Goal: Navigation & Orientation: Find specific page/section

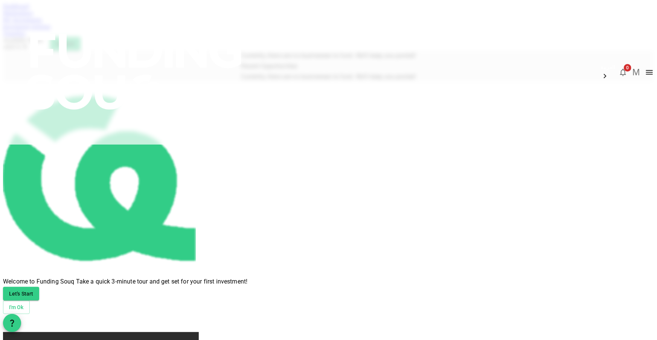
click at [145, 15] on img at bounding box center [135, 71] width 271 height 143
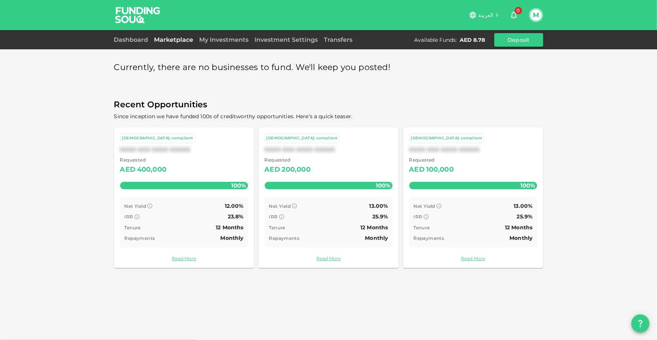
click at [217, 40] on link "My Investments" at bounding box center [224, 39] width 55 height 7
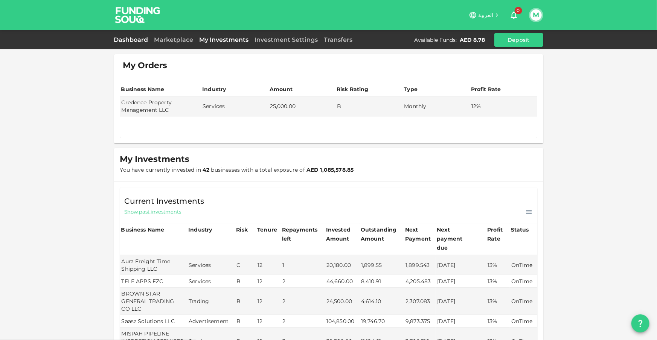
click at [131, 40] on link "Dashboard" at bounding box center [132, 39] width 37 height 7
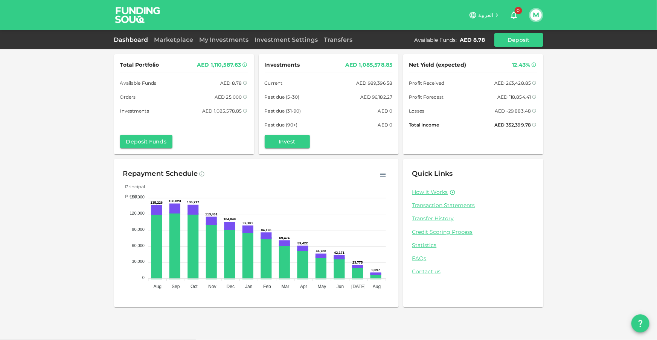
click at [180, 43] on div "Marketplace" at bounding box center [173, 39] width 45 height 9
click at [174, 39] on link "Marketplace" at bounding box center [173, 39] width 45 height 7
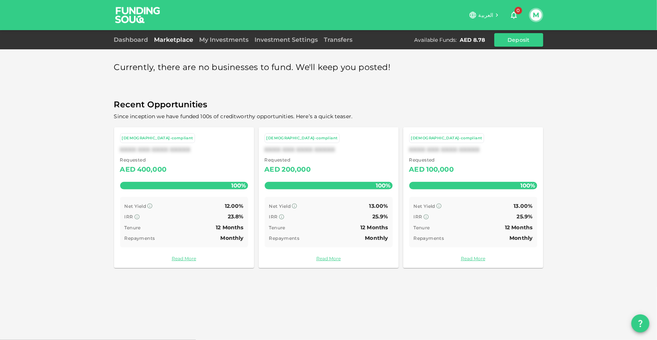
click at [219, 44] on div "My Investments" at bounding box center [224, 39] width 55 height 9
click at [234, 40] on link "My Investments" at bounding box center [224, 39] width 55 height 7
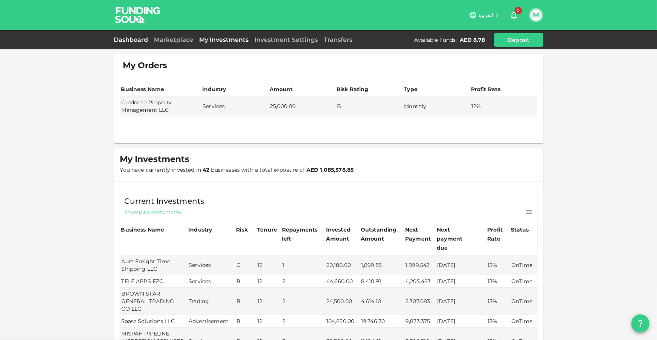
click at [131, 38] on link "Dashboard" at bounding box center [132, 39] width 37 height 7
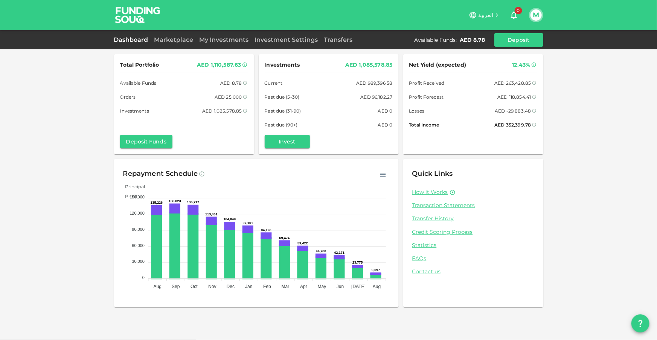
click at [187, 43] on div "Marketplace" at bounding box center [173, 39] width 45 height 9
click at [184, 38] on link "Marketplace" at bounding box center [173, 39] width 45 height 7
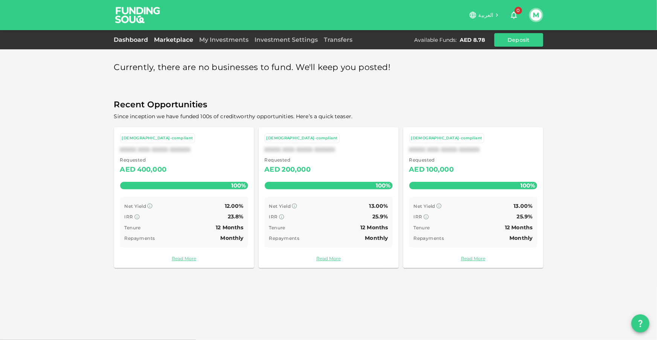
click at [135, 43] on link "Dashboard" at bounding box center [132, 39] width 37 height 7
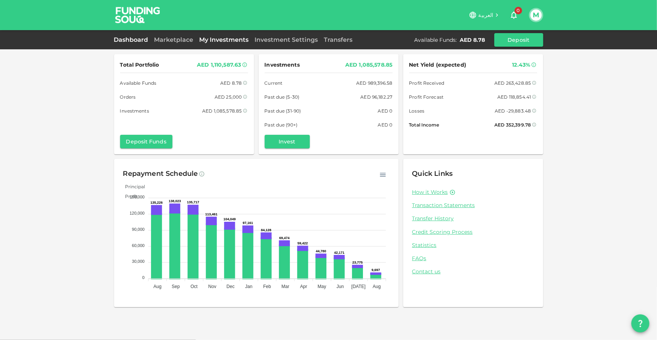
click at [237, 36] on link "My Investments" at bounding box center [224, 39] width 55 height 7
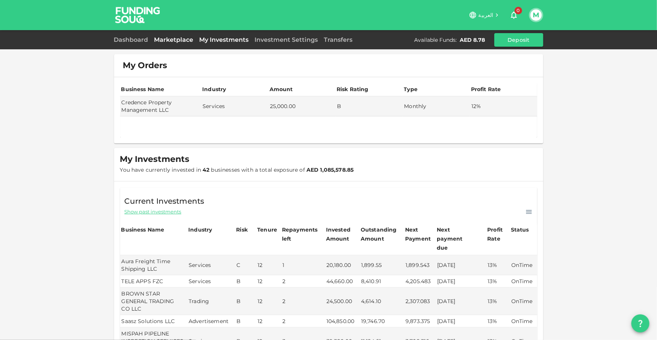
click at [171, 40] on link "Marketplace" at bounding box center [173, 39] width 45 height 7
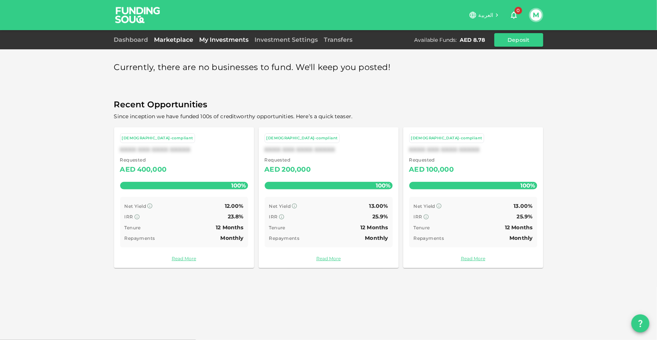
click at [208, 41] on link "My Investments" at bounding box center [224, 39] width 55 height 7
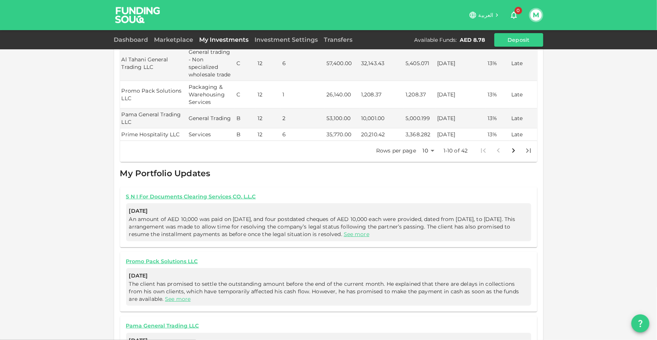
scroll to position [306, 0]
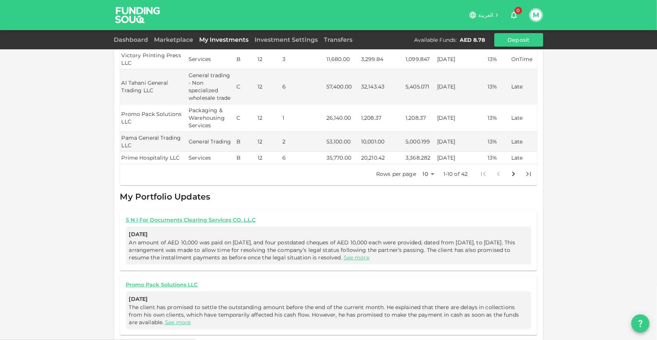
click at [423, 165] on body "العربية 0 M Dashboard Marketplace My Investments Investment Settings Transfers …" at bounding box center [328, 170] width 657 height 340
click at [427, 221] on li "100" at bounding box center [426, 217] width 23 height 14
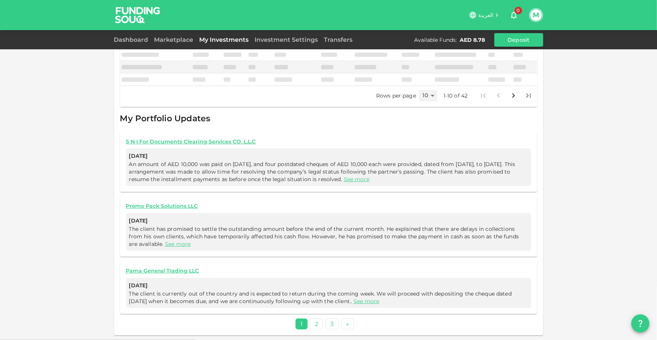
scroll to position [282, 0]
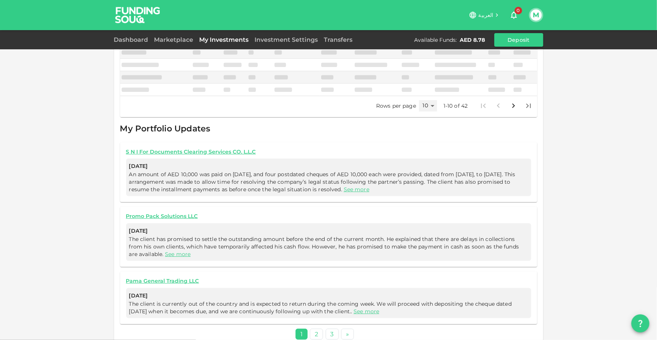
type input "100"
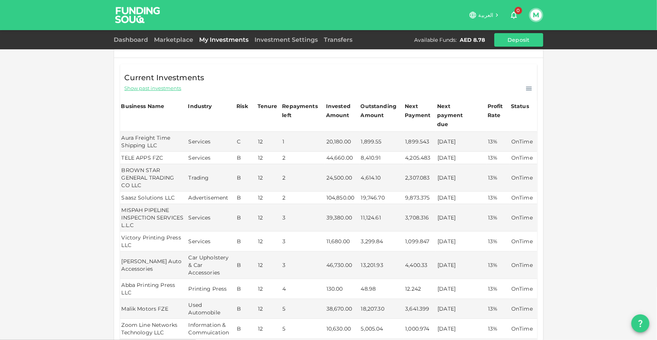
scroll to position [68, 0]
